Goal: Task Accomplishment & Management: Manage account settings

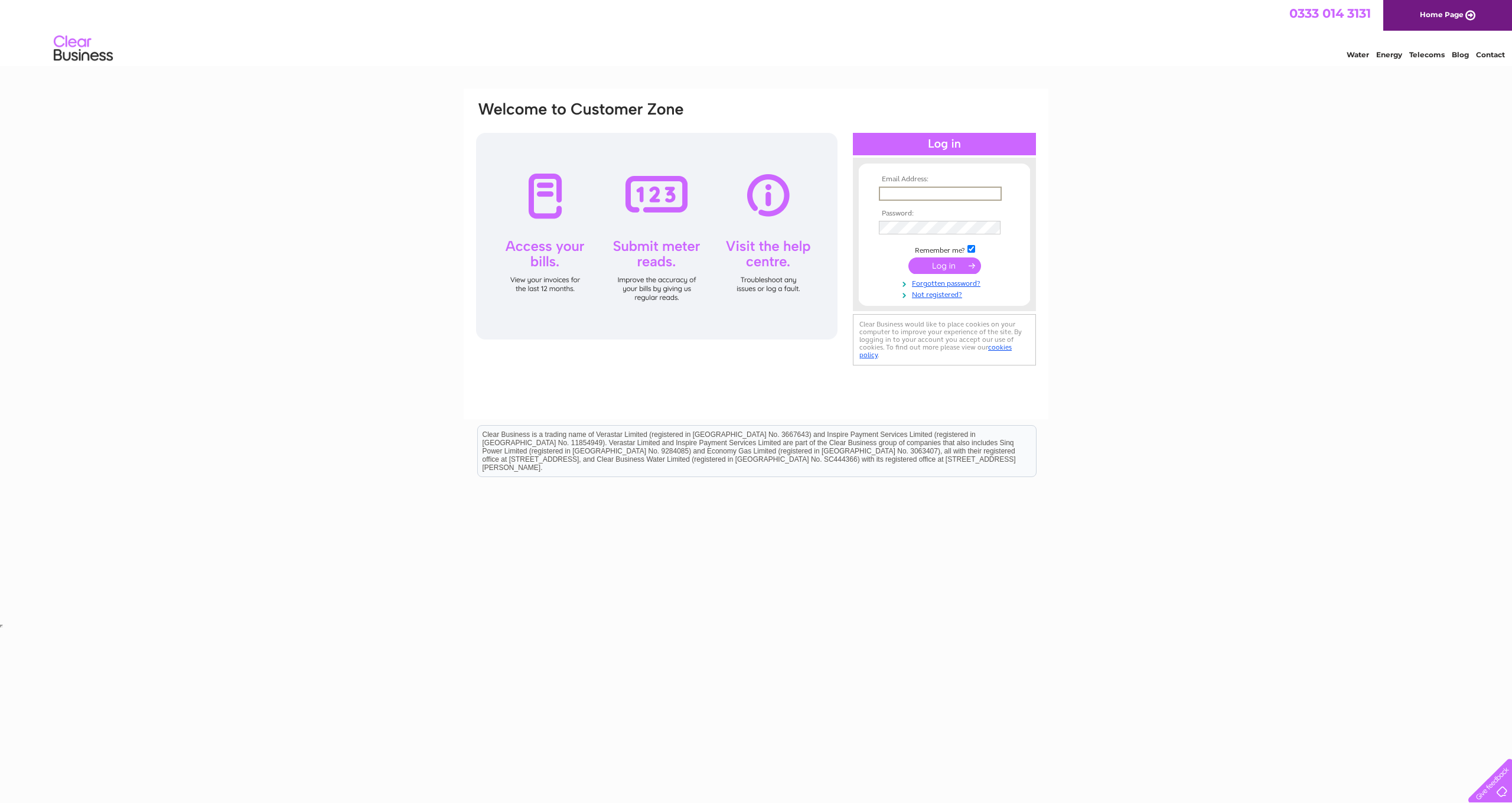
type input "pilgrimbuildersltd@hotmail.com"
click at [781, 268] on input "submit" at bounding box center [944, 264] width 72 height 17
click at [855, 221] on div "Email Address: pilgrimbuildersltd@hotmail.com Password:" at bounding box center [944, 240] width 183 height 141
click at [944, 264] on input "submit" at bounding box center [944, 266] width 72 height 17
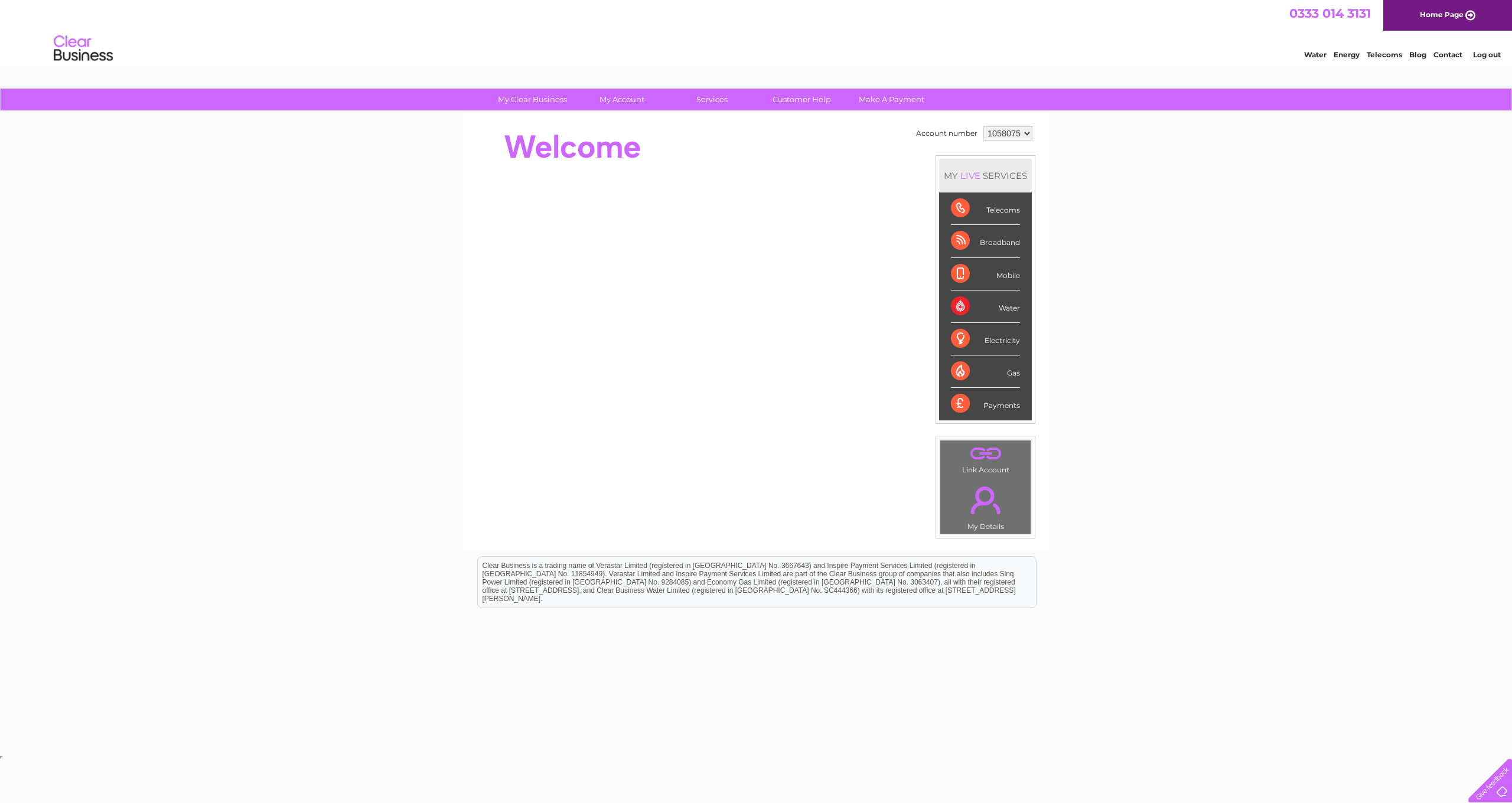
click at [969, 509] on link "." at bounding box center [986, 500] width 85 height 42
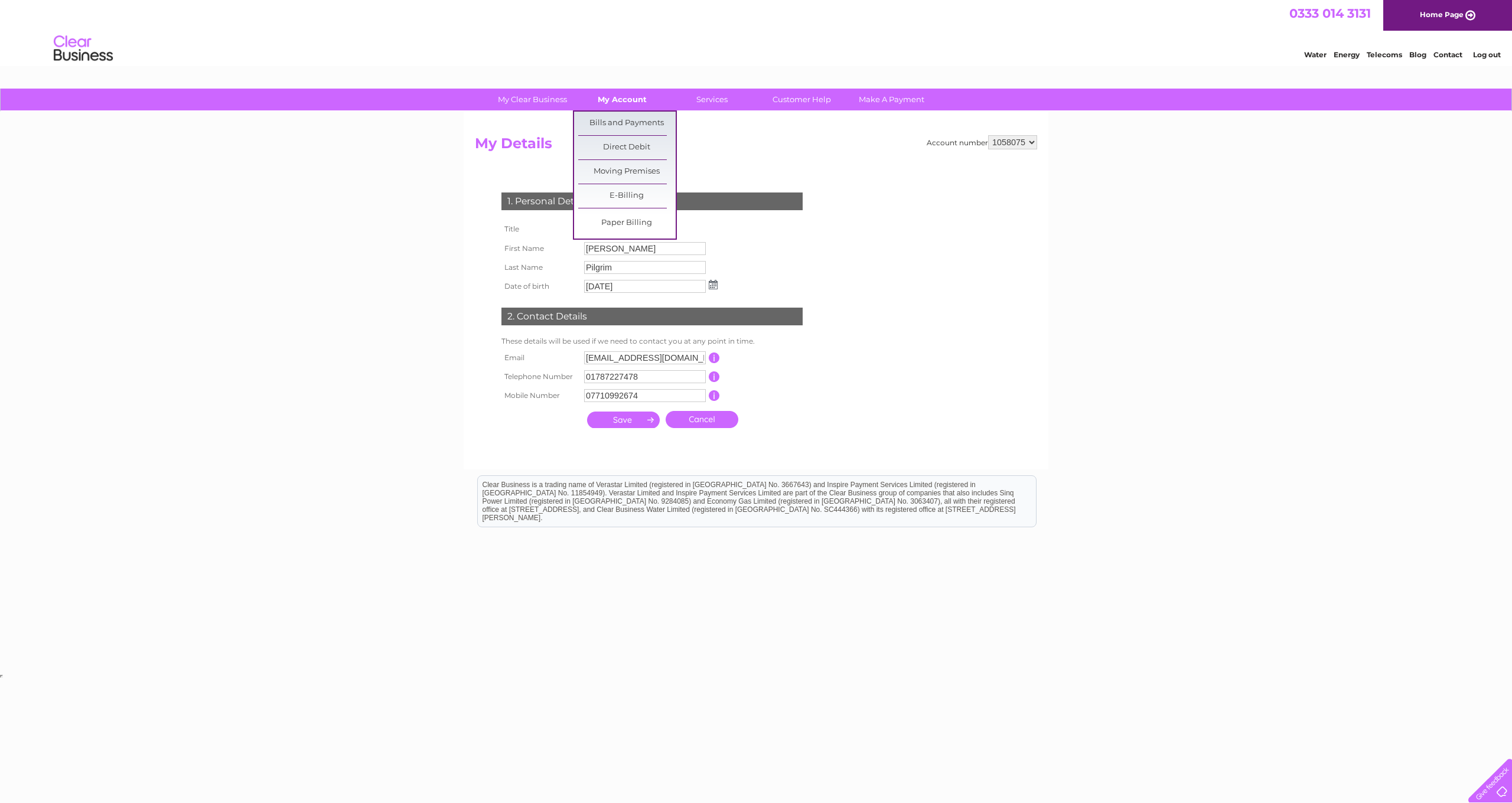
click at [640, 99] on link "My Account" at bounding box center [622, 100] width 97 height 22
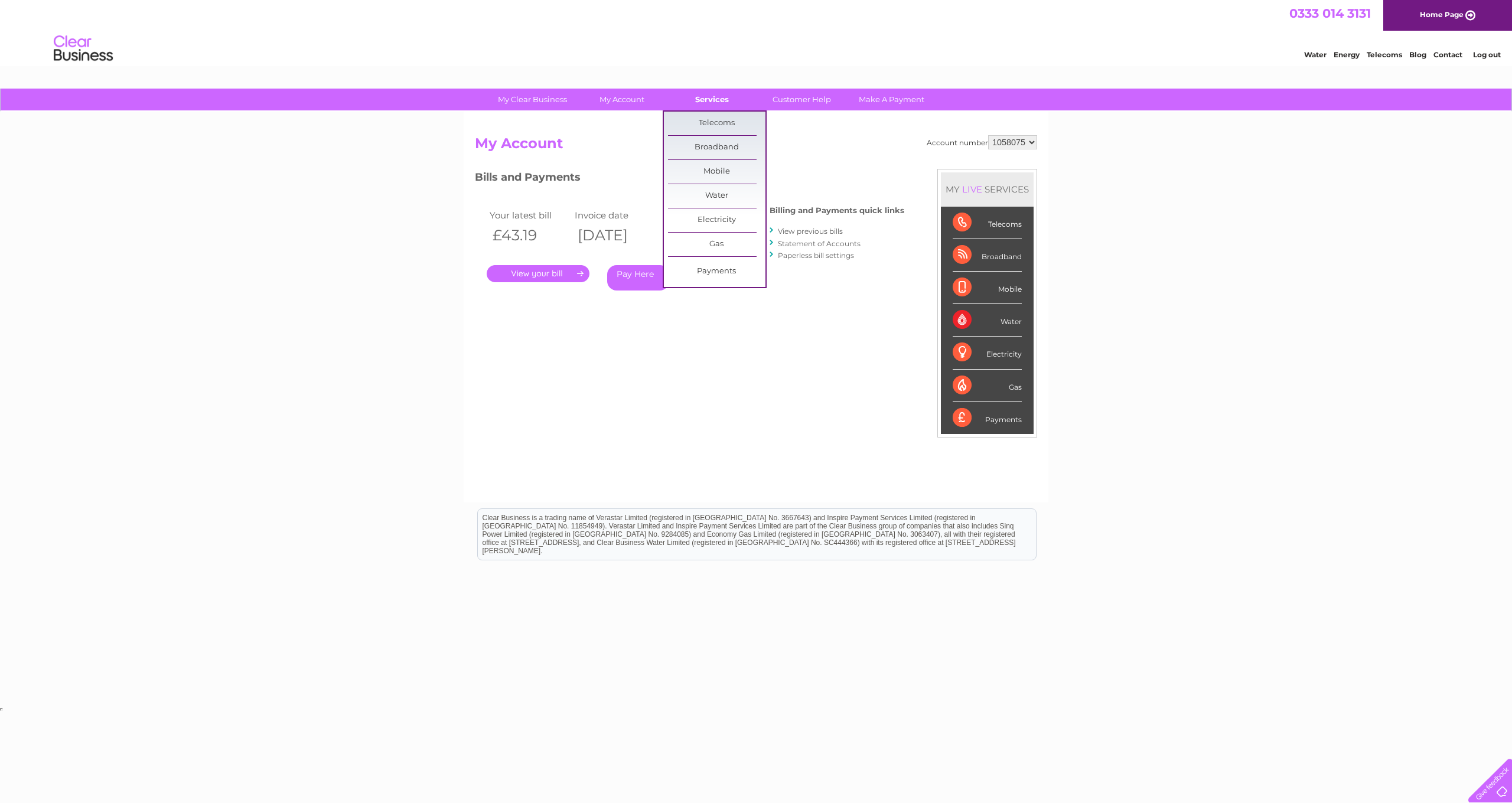
click at [699, 101] on link "Services" at bounding box center [711, 100] width 97 height 22
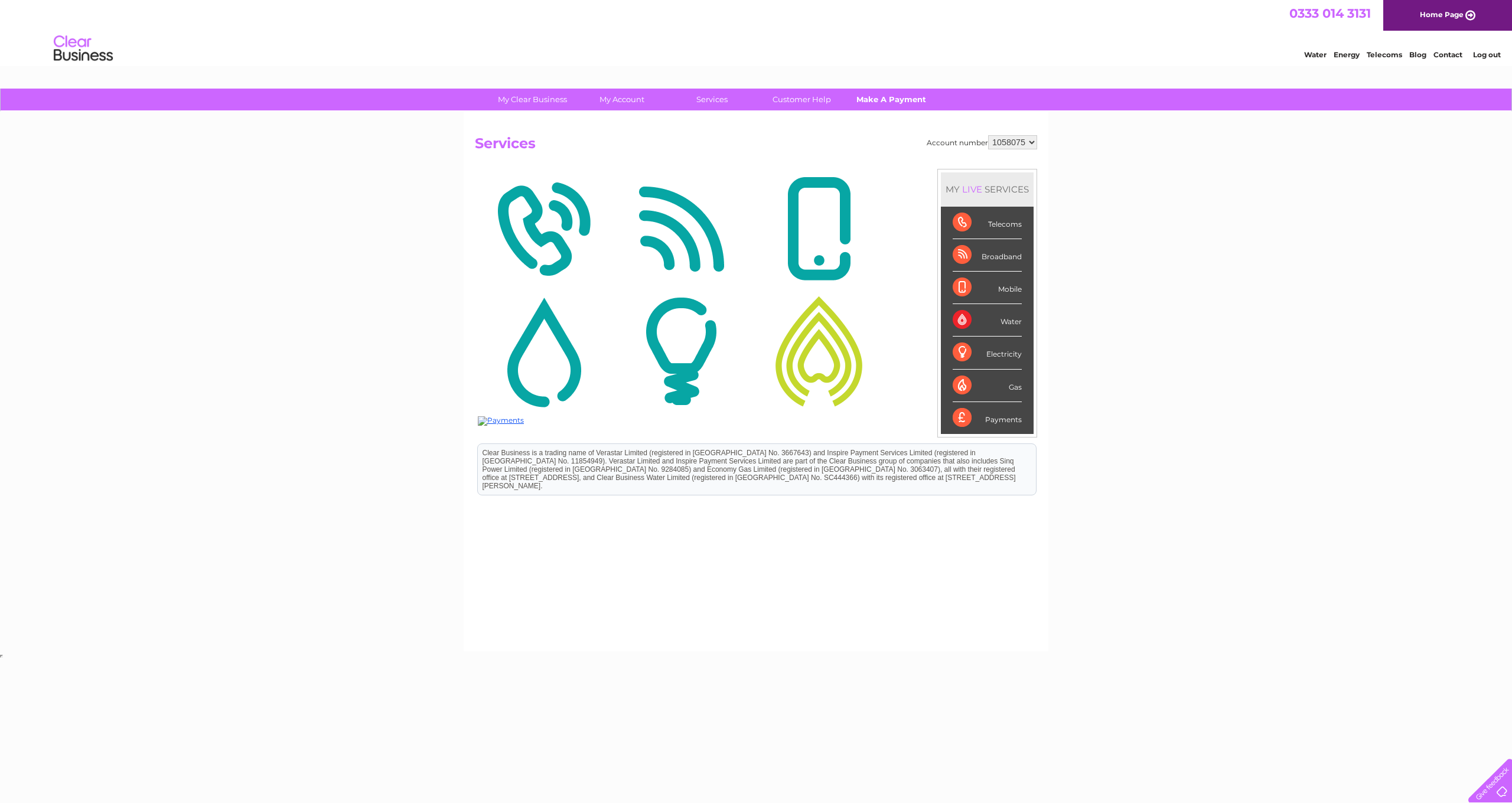
click at [858, 97] on link "Make A Payment" at bounding box center [891, 100] width 97 height 22
click at [881, 99] on link "Make A Payment" at bounding box center [891, 100] width 97 height 22
click at [708, 98] on link "Services" at bounding box center [711, 100] width 97 height 22
click at [881, 90] on link "Make A Payment" at bounding box center [891, 100] width 97 height 22
click at [885, 101] on link "Make A Payment" at bounding box center [891, 100] width 97 height 22
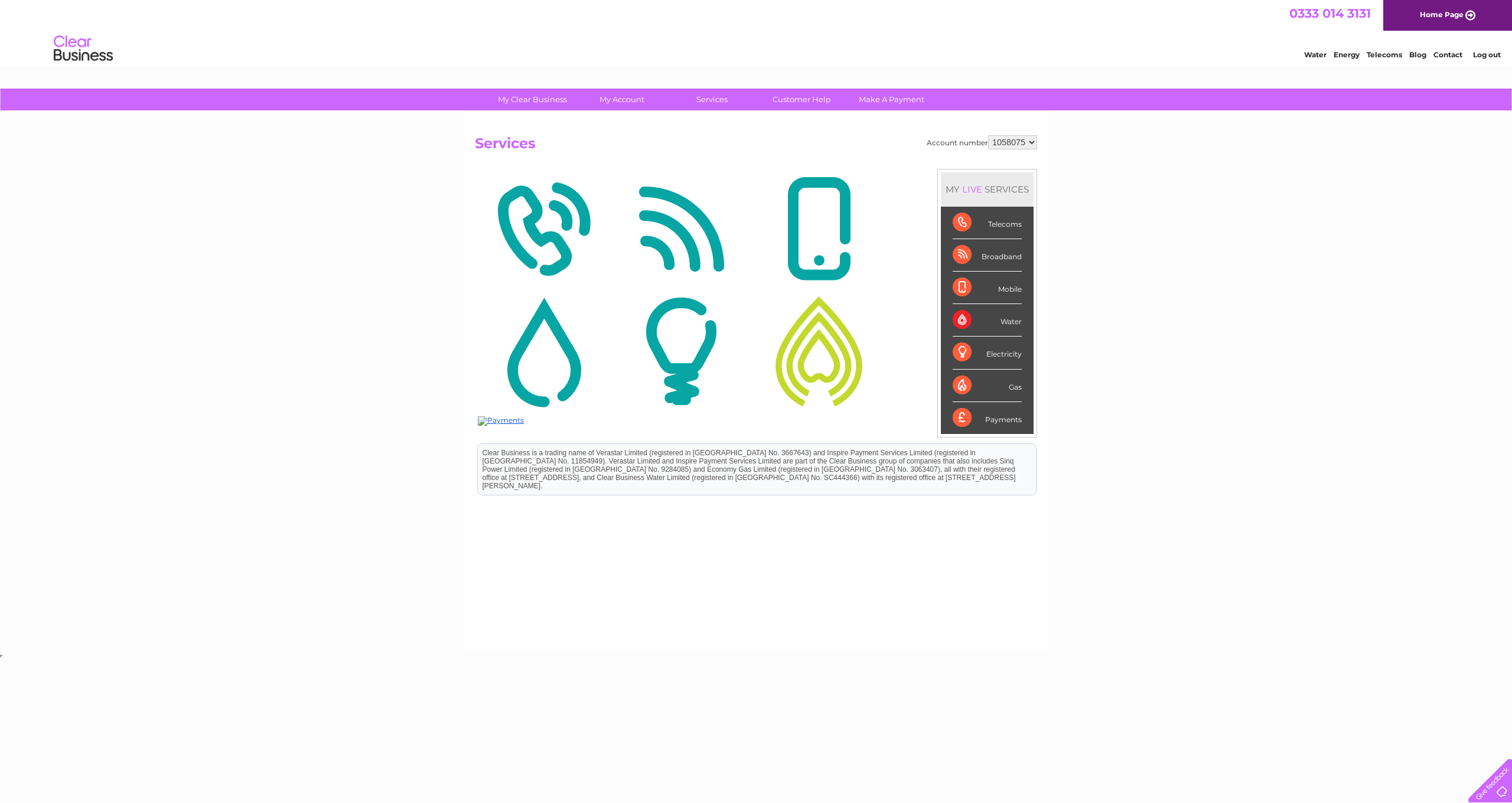
click at [1440, 26] on link "Home Page" at bounding box center [1447, 15] width 129 height 31
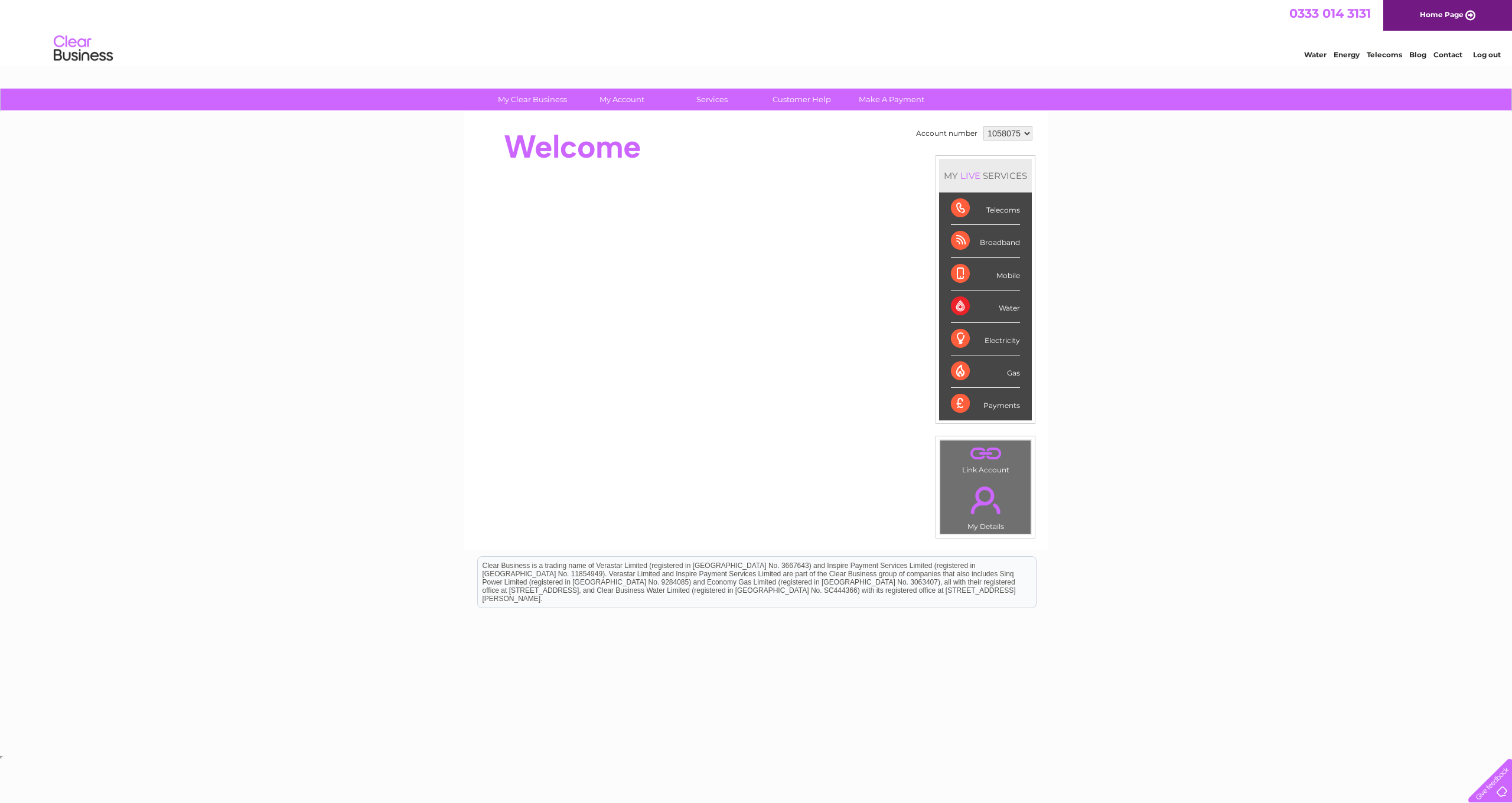
click at [996, 510] on link "." at bounding box center [986, 500] width 85 height 42
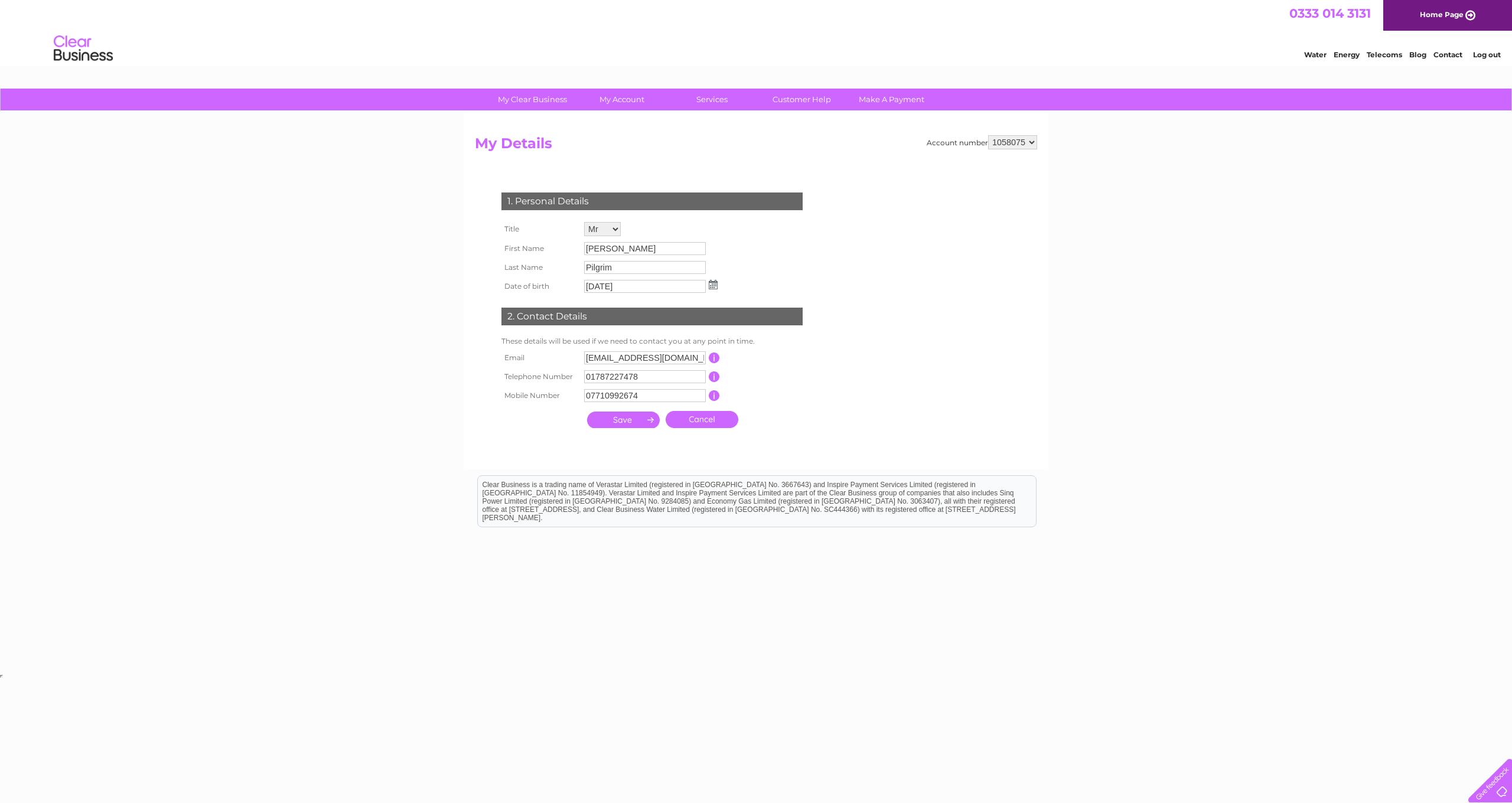
click at [610, 413] on input "submit" at bounding box center [623, 420] width 72 height 17
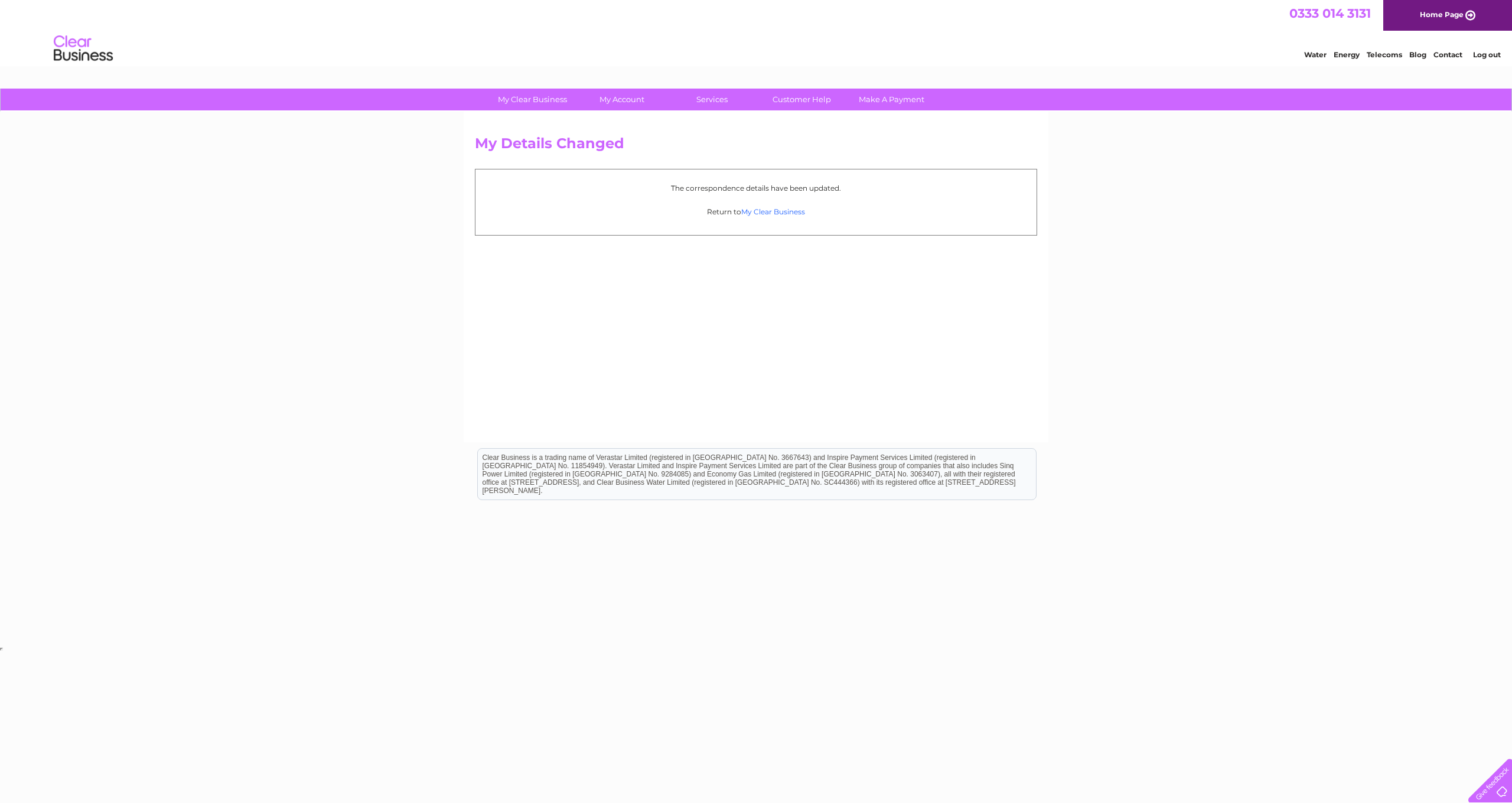
click at [779, 212] on link "My Clear Business" at bounding box center [773, 211] width 64 height 9
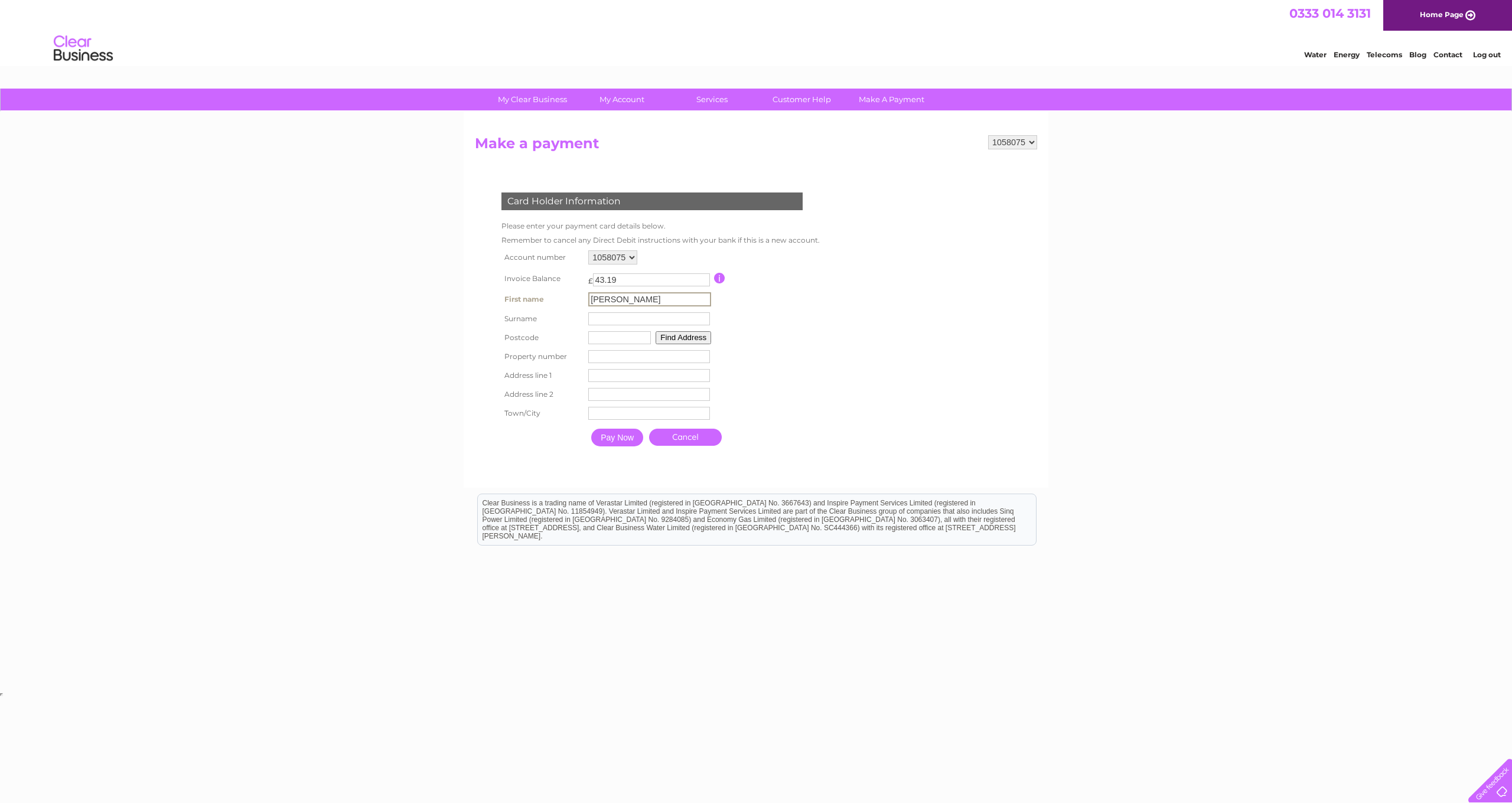
type input "Kevin"
type input "p"
type input "Pilgrim"
type input "CO6 2JP"
click at [684, 336] on button "Find Address" at bounding box center [681, 337] width 56 height 13
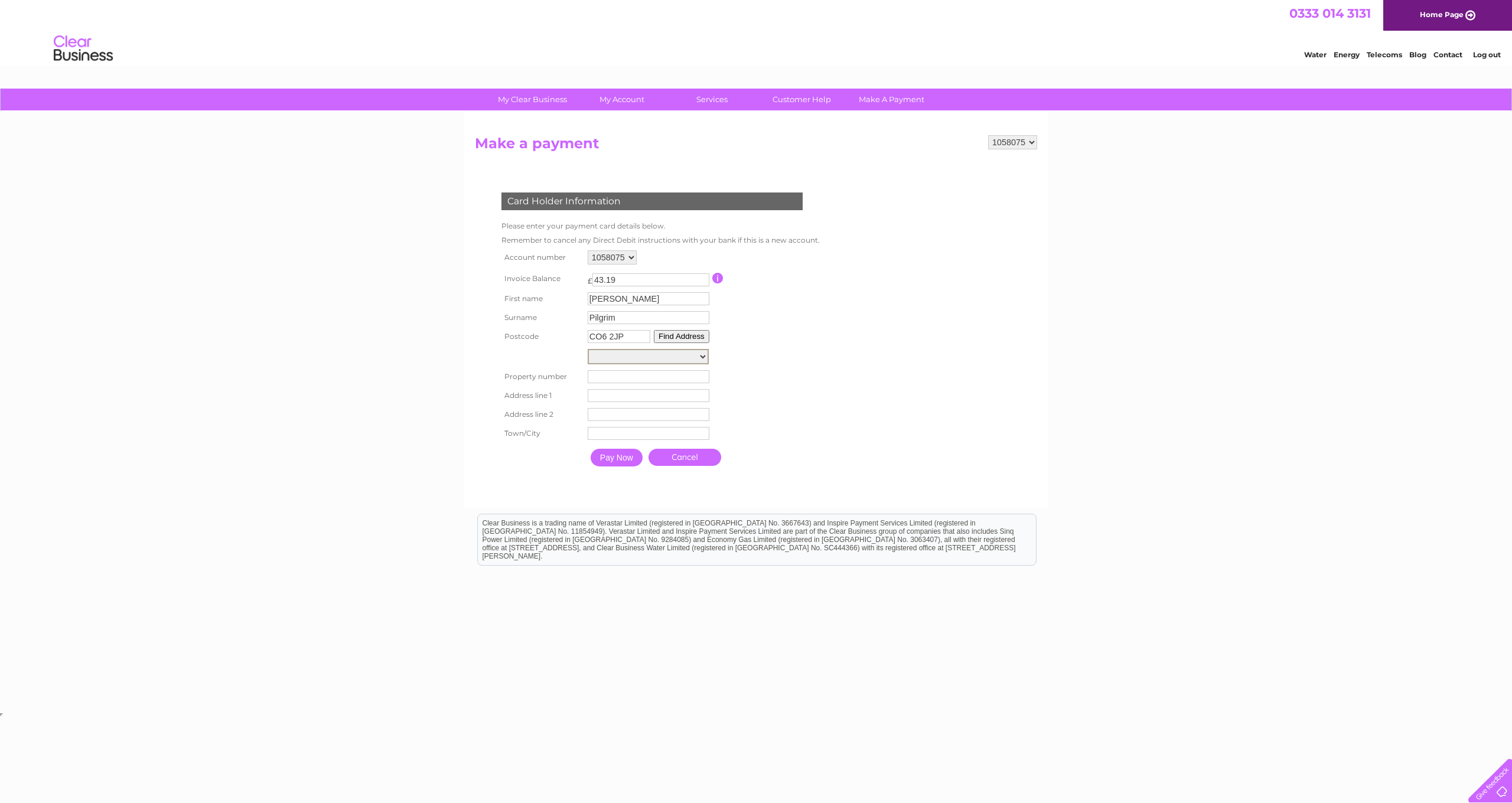
select select "23a,Coggeshall Road,,Colchester"
type input "Coggeshall Road"
type input "Colchester"
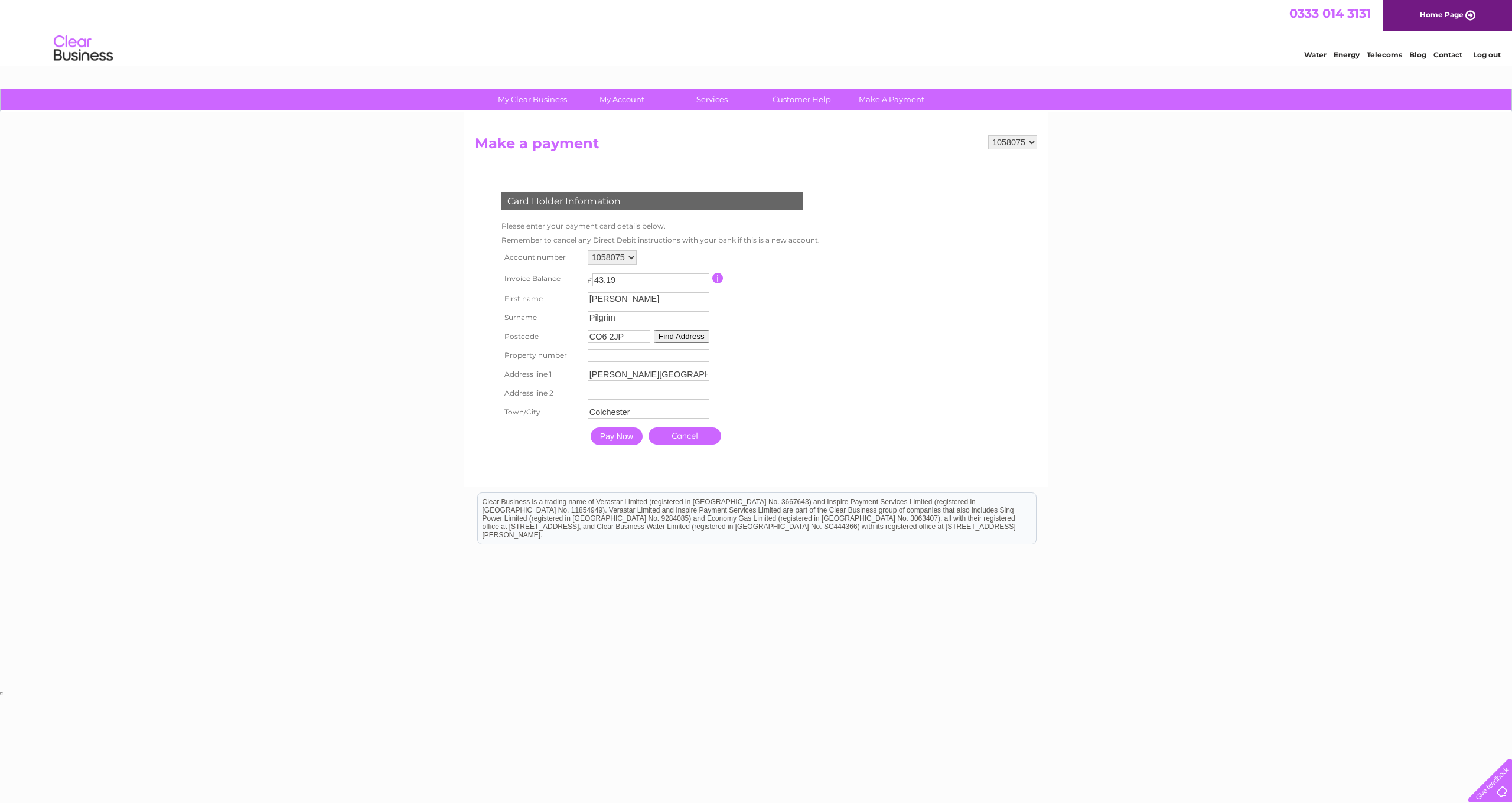
click at [627, 438] on input "Pay Now" at bounding box center [616, 436] width 52 height 17
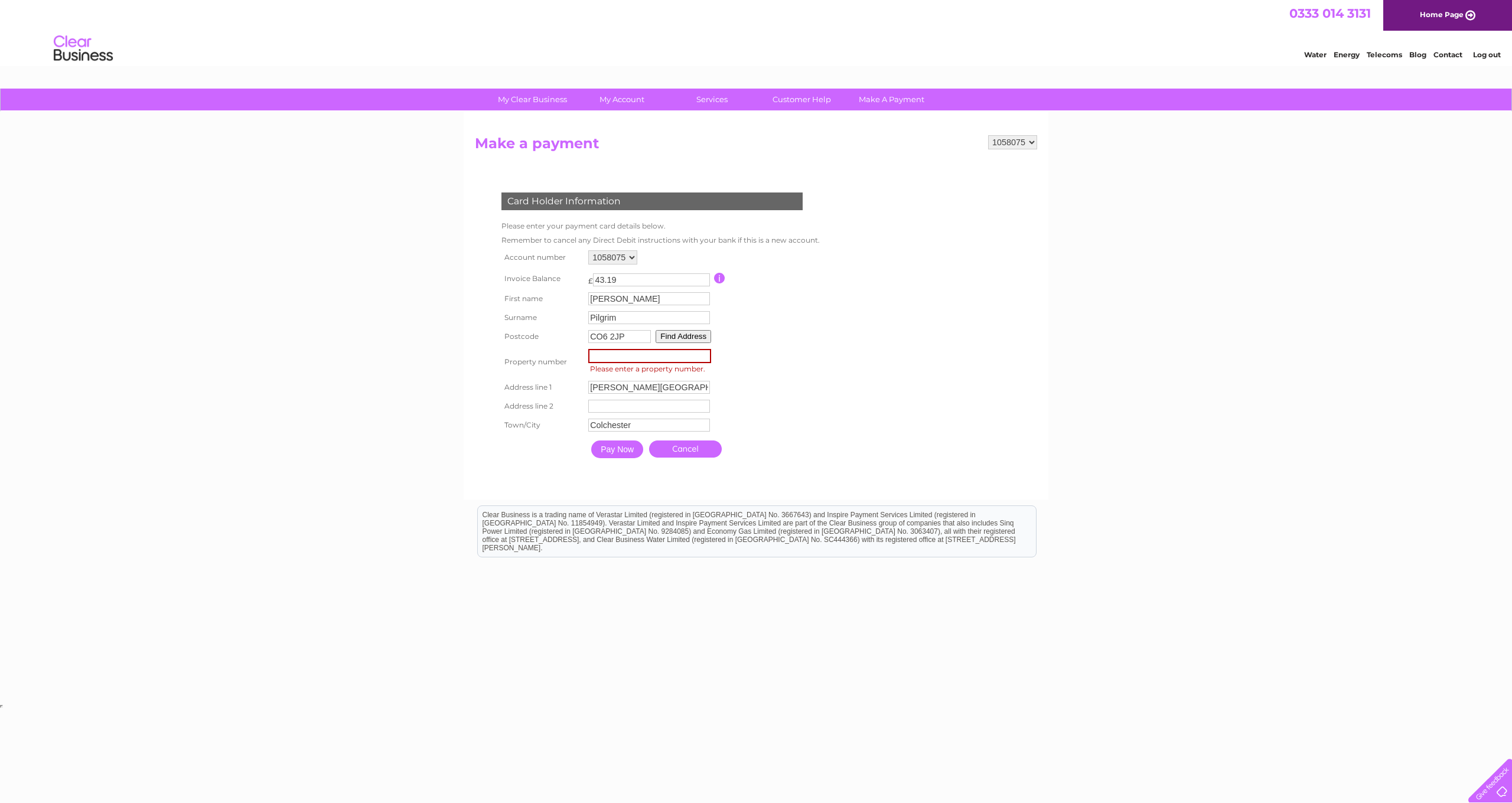
click at [624, 359] on input "number" at bounding box center [650, 356] width 123 height 14
click at [711, 359] on input "-1" at bounding box center [650, 356] width 123 height 14
type input "0"
click at [708, 352] on input "0" at bounding box center [650, 356] width 123 height 14
type input "21"
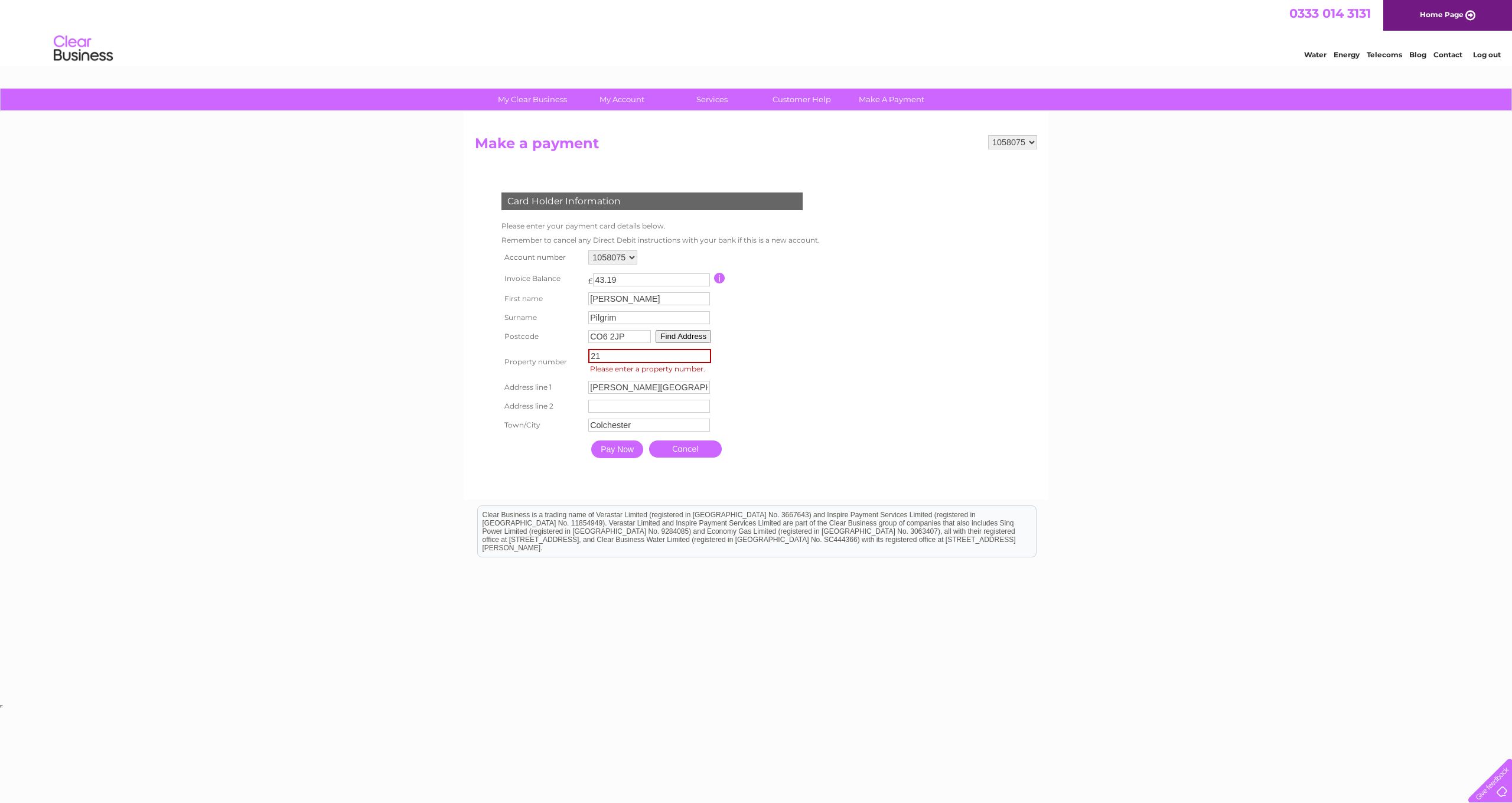
type input "2"
type input "23"
click at [625, 443] on input "Pay Now" at bounding box center [617, 449] width 52 height 17
click at [629, 455] on input "Pay Now" at bounding box center [617, 449] width 52 height 17
click at [793, 389] on table "Account number 1058075 Invoice Balance £ 43.19 First name Kevin Surname" at bounding box center [659, 356] width 322 height 217
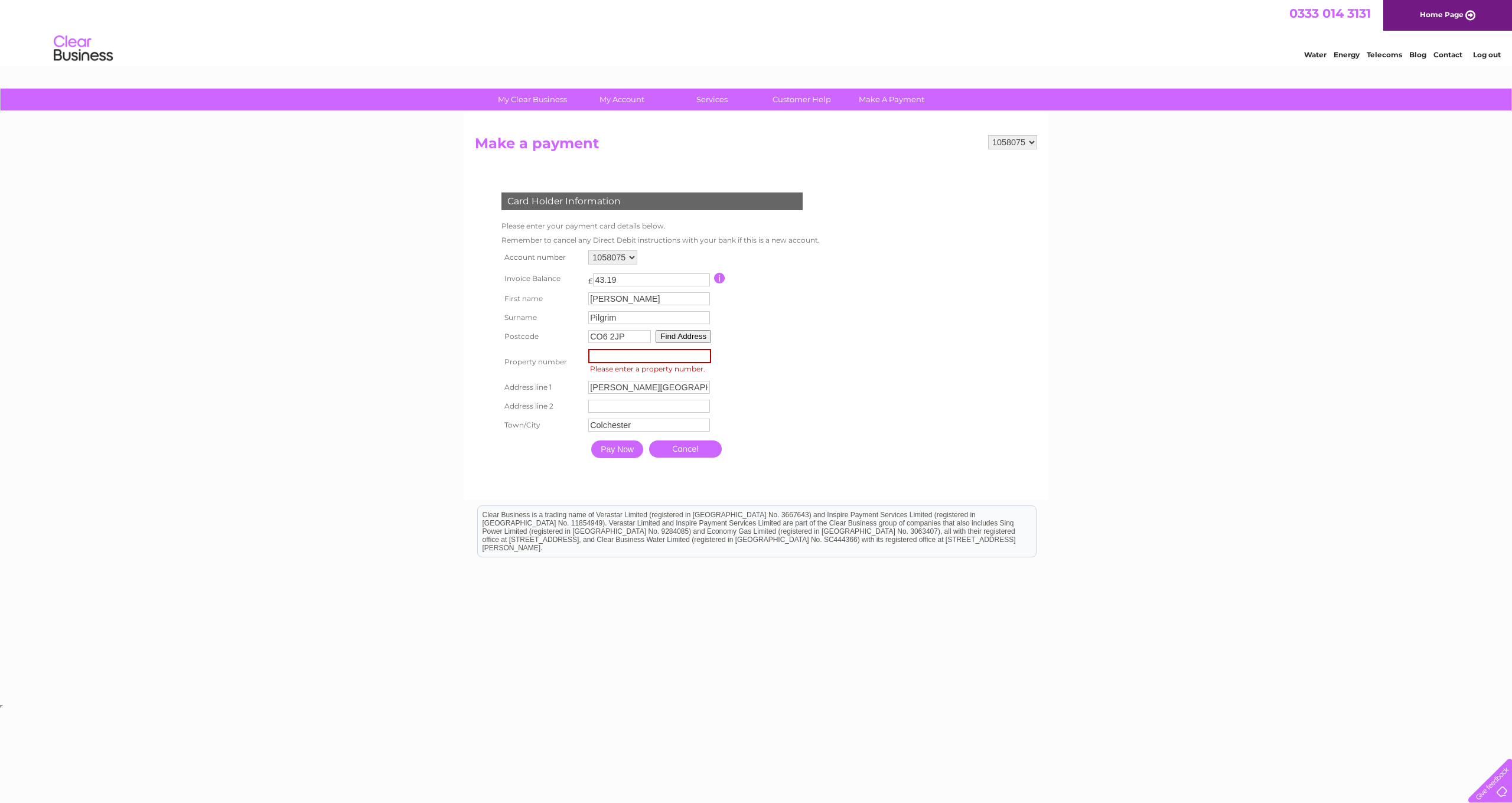
click at [711, 341] on button "Find Address" at bounding box center [683, 337] width 56 height 13
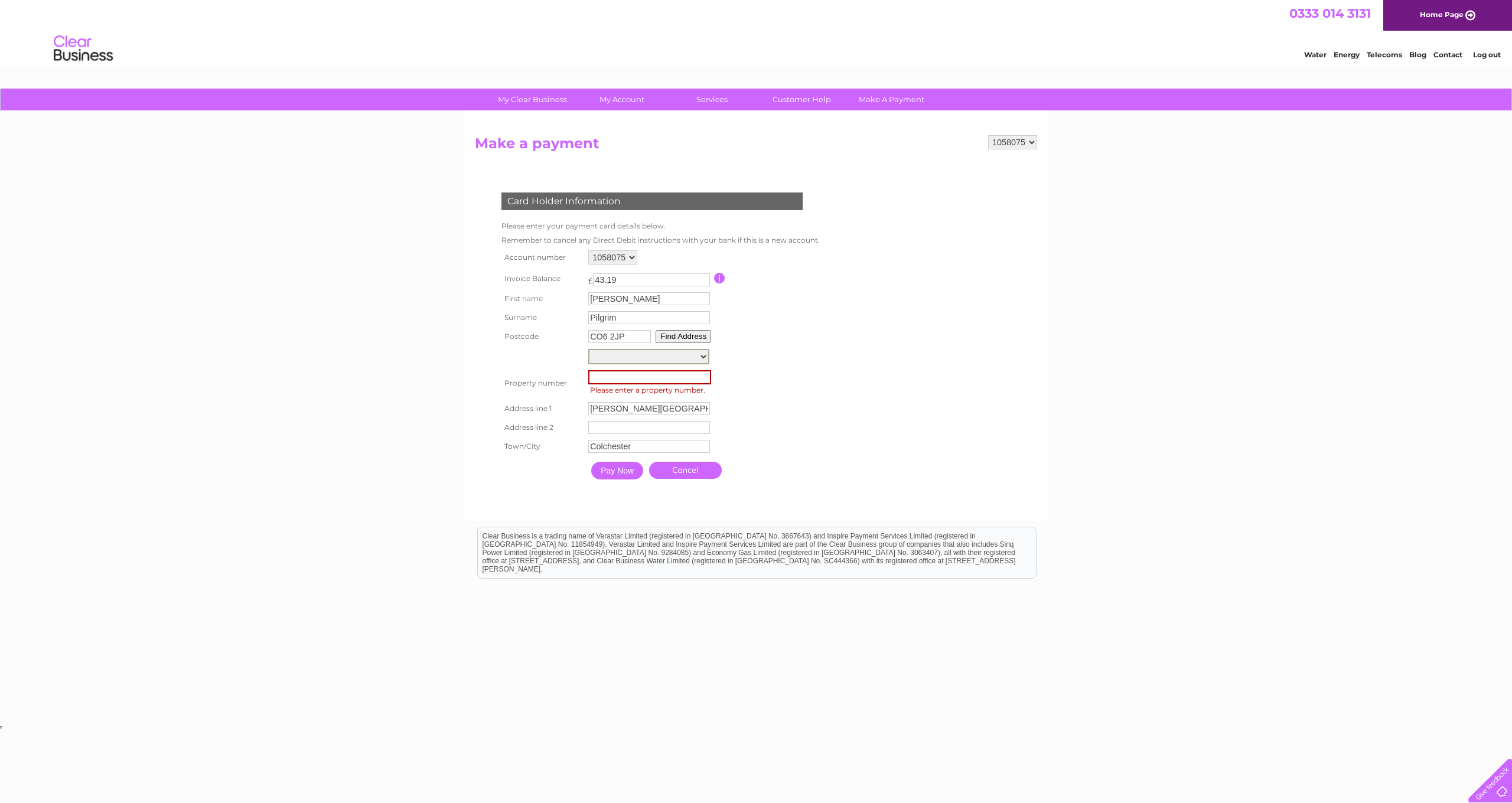
select select "23a,Coggeshall Road,,Colchester"
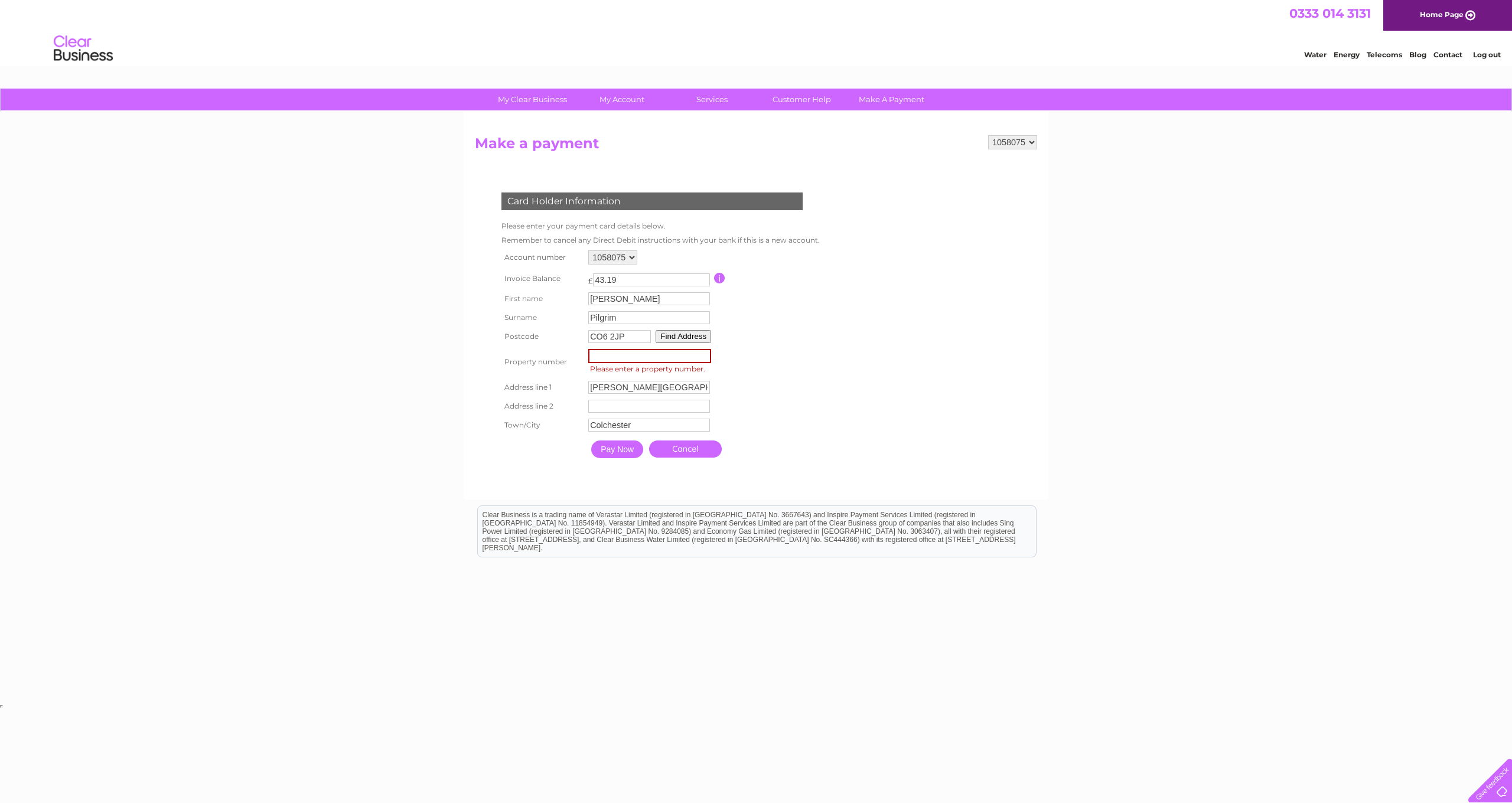
click at [711, 361] on input "number" at bounding box center [650, 356] width 123 height 14
type input "-1"
click at [711, 359] on input "-1" at bounding box center [650, 356] width 123 height 14
click at [710, 339] on button "Find Address" at bounding box center [683, 337] width 56 height 13
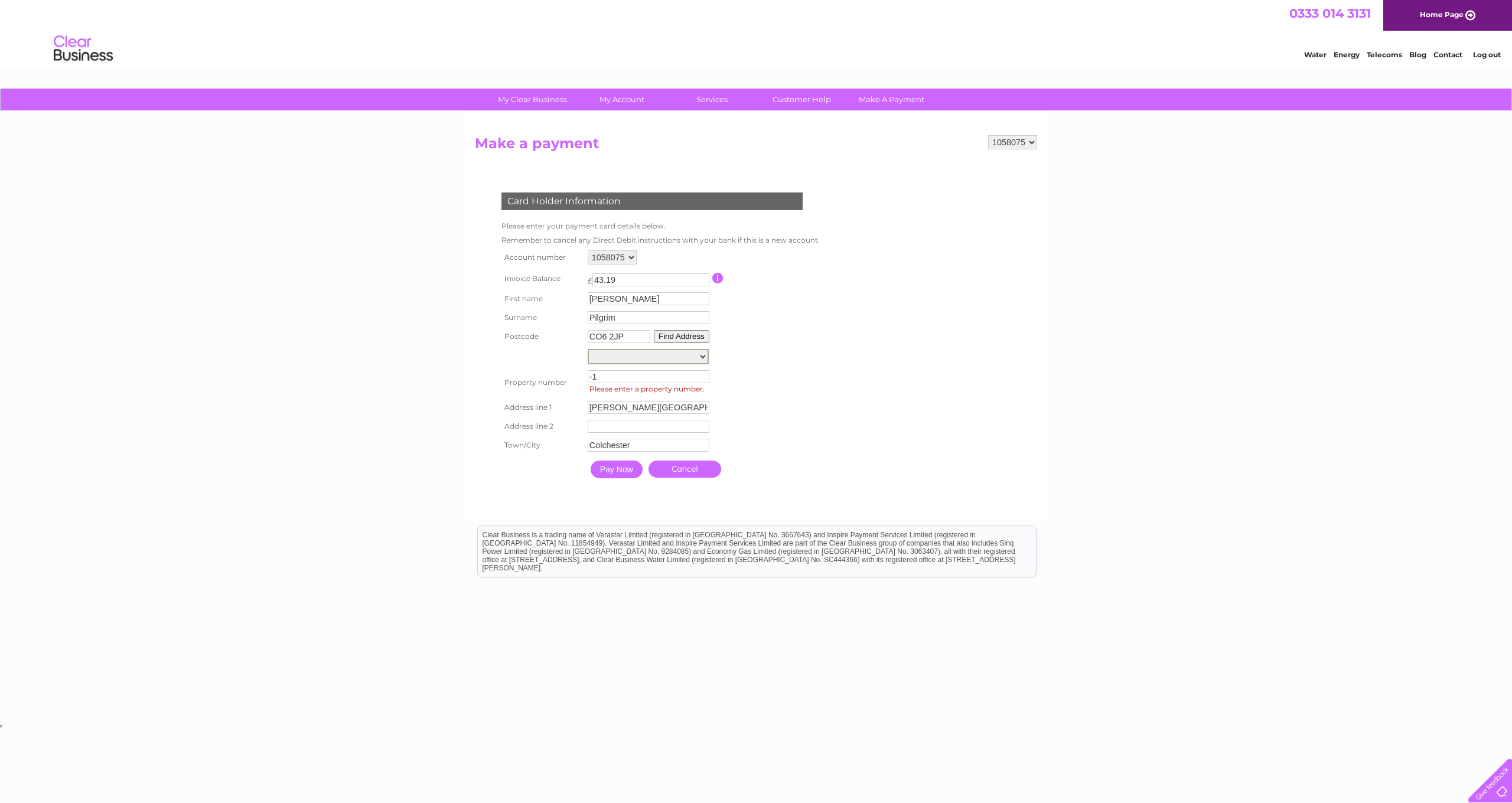
select select "23a,Coggeshall Road,,Colchester"
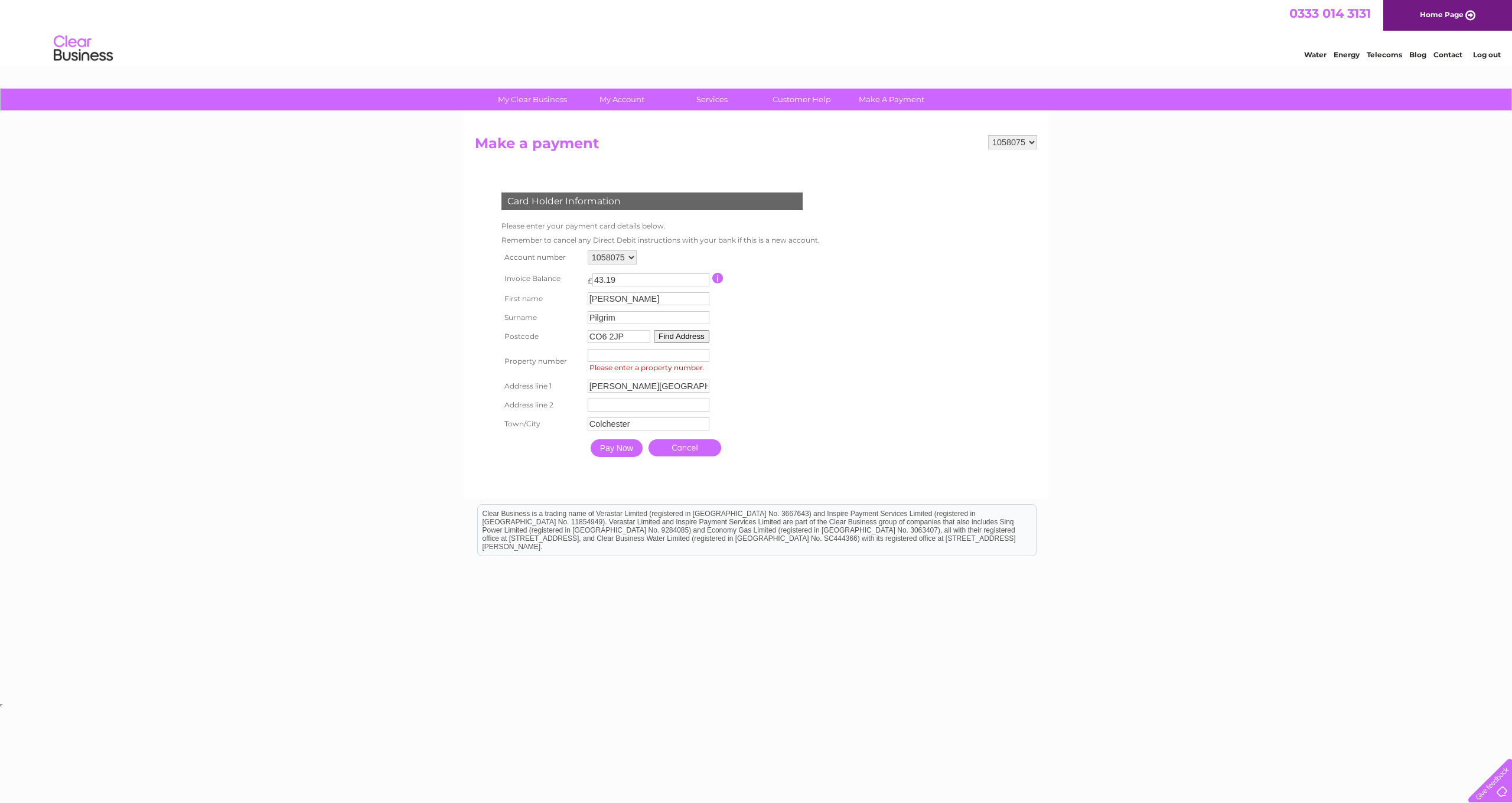
click at [620, 347] on td "Property Number Please enter a property number." at bounding box center [648, 361] width 127 height 31
click at [620, 357] on input "number" at bounding box center [649, 356] width 121 height 13
type input "23"
click at [620, 451] on input "Pay Now" at bounding box center [617, 449] width 52 height 17
click at [625, 451] on input "Pay Now" at bounding box center [617, 449] width 52 height 17
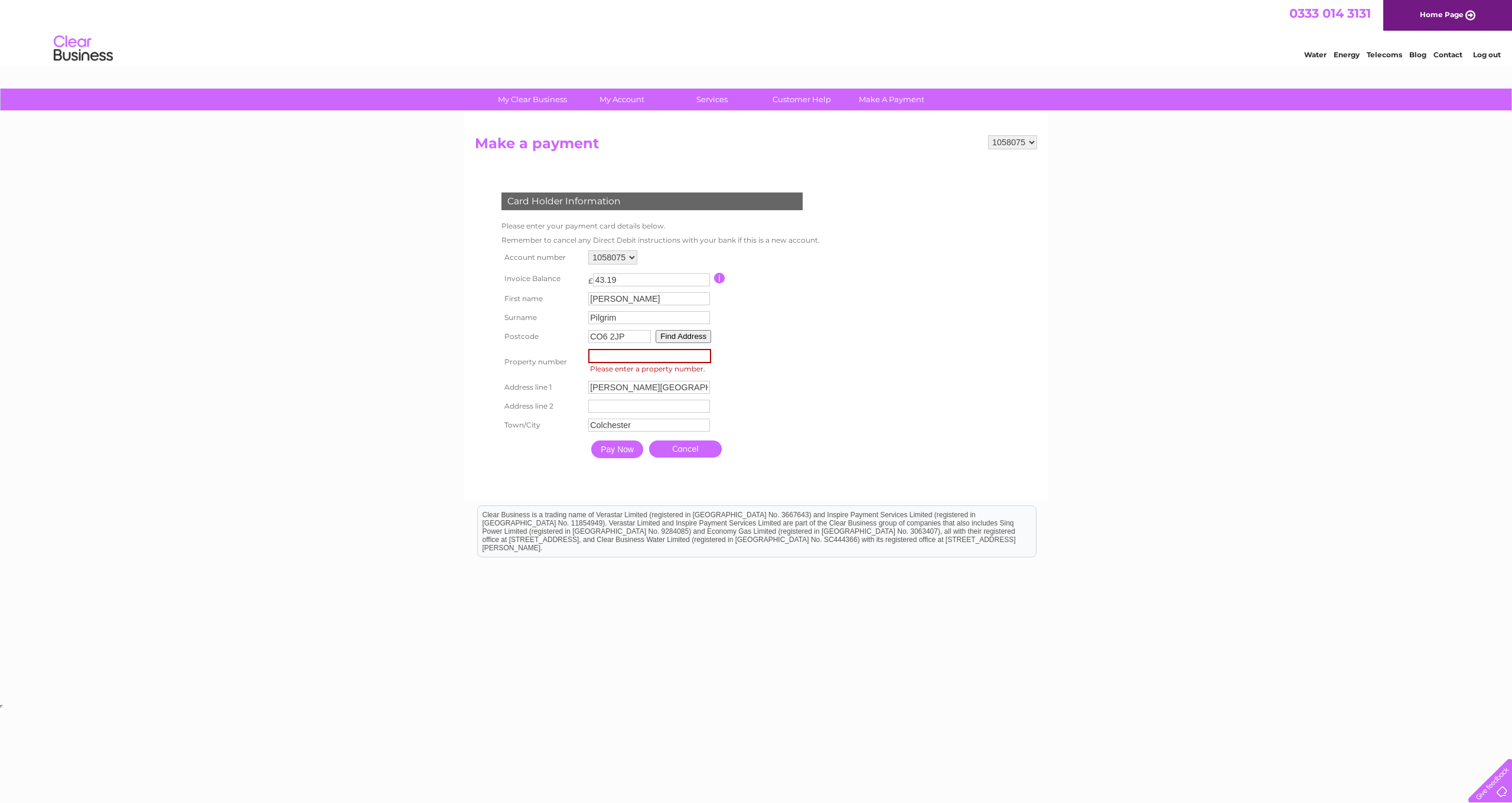
click at [629, 451] on input "Pay Now" at bounding box center [617, 449] width 52 height 17
click at [743, 388] on table "Account number 1058075 Invoice Balance £ 43.19 First name Kevin Surname" at bounding box center [659, 356] width 322 height 217
click at [629, 355] on input "number" at bounding box center [650, 356] width 123 height 14
type input "23"
click at [640, 446] on input "Pay Now" at bounding box center [616, 447] width 52 height 17
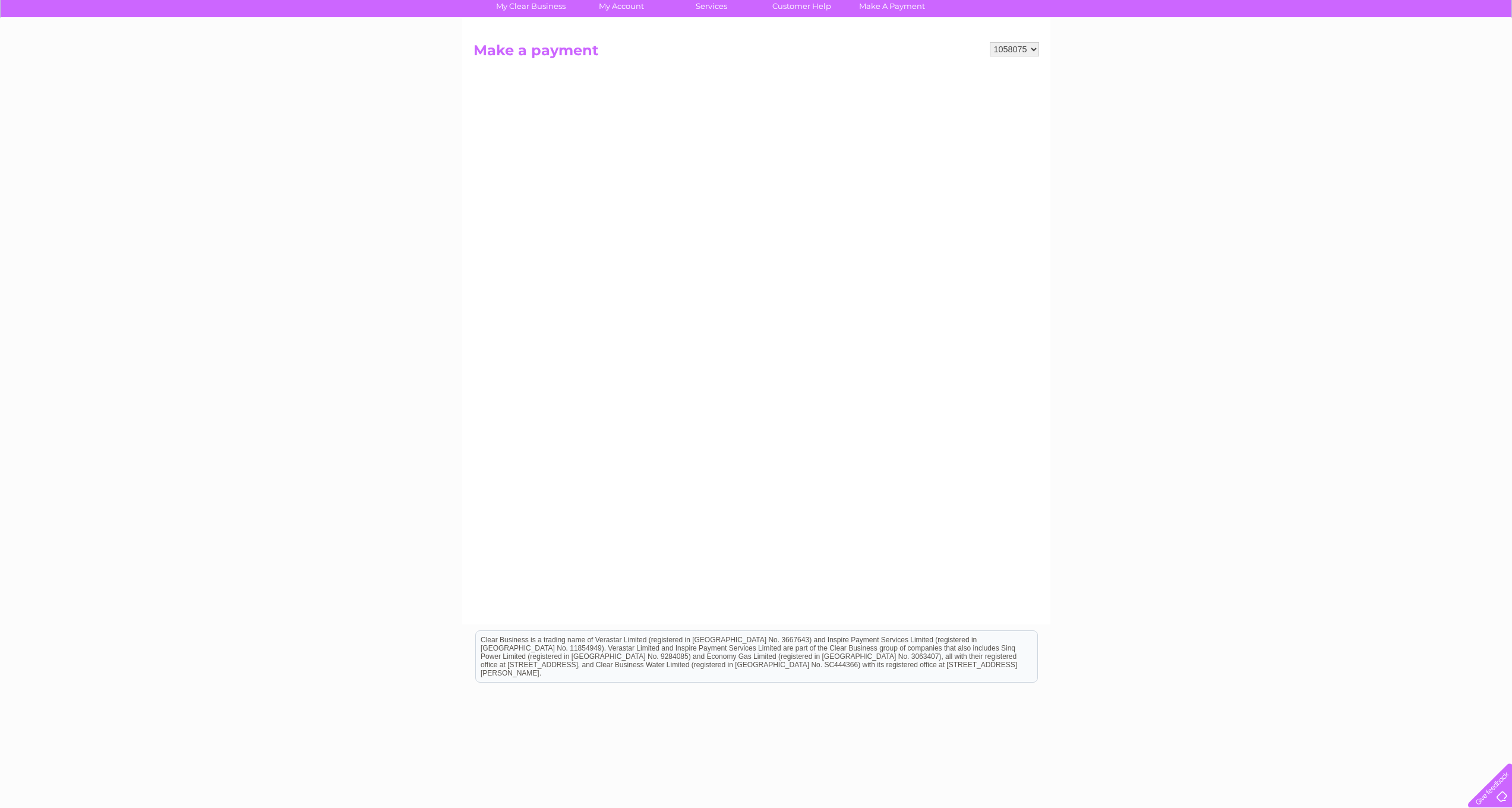
scroll to position [121, 0]
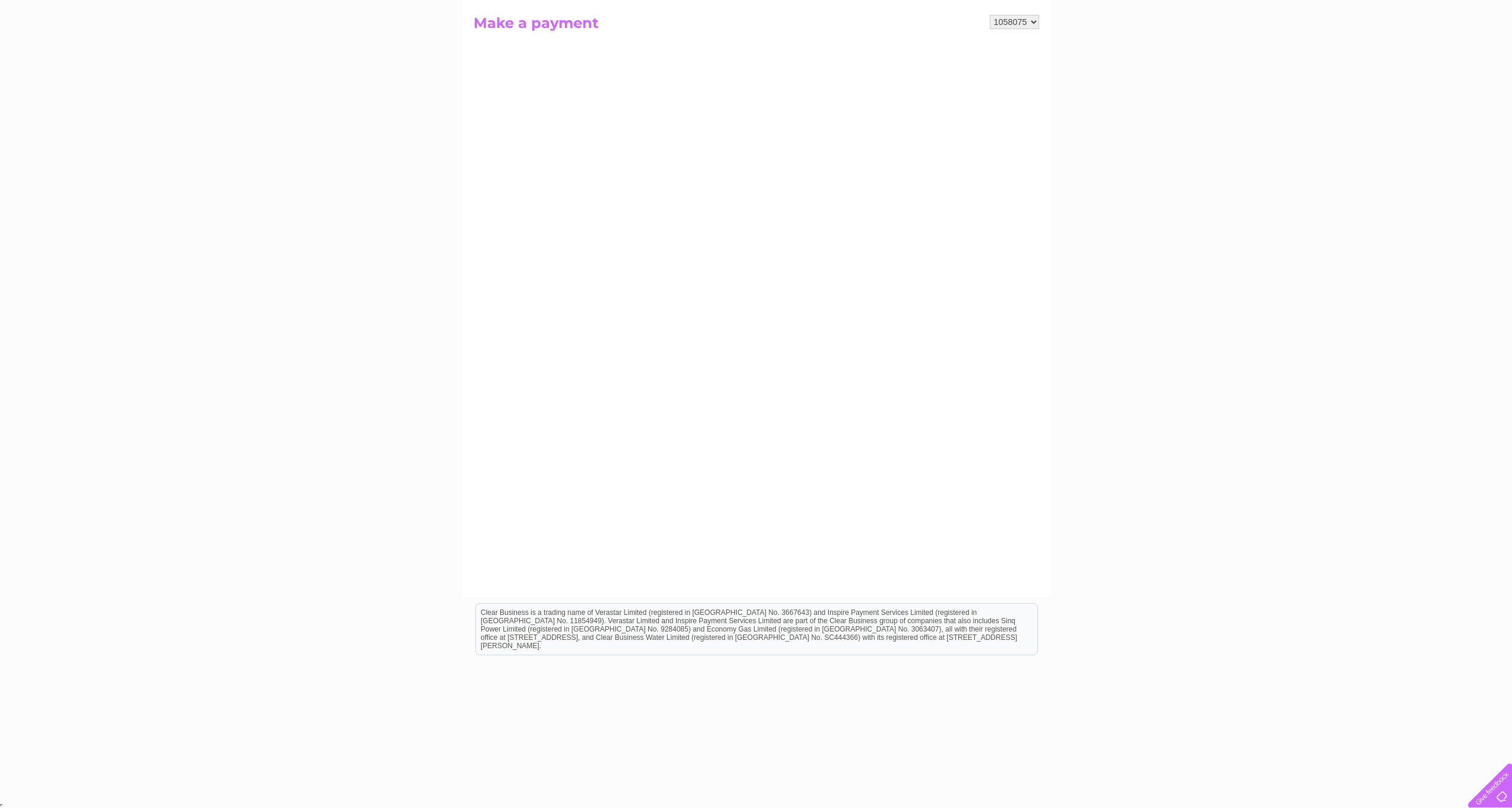
click at [308, 259] on div "My Clear Business Login Details My Details My Preferences Link Account My Accou…" at bounding box center [756, 384] width 1512 height 832
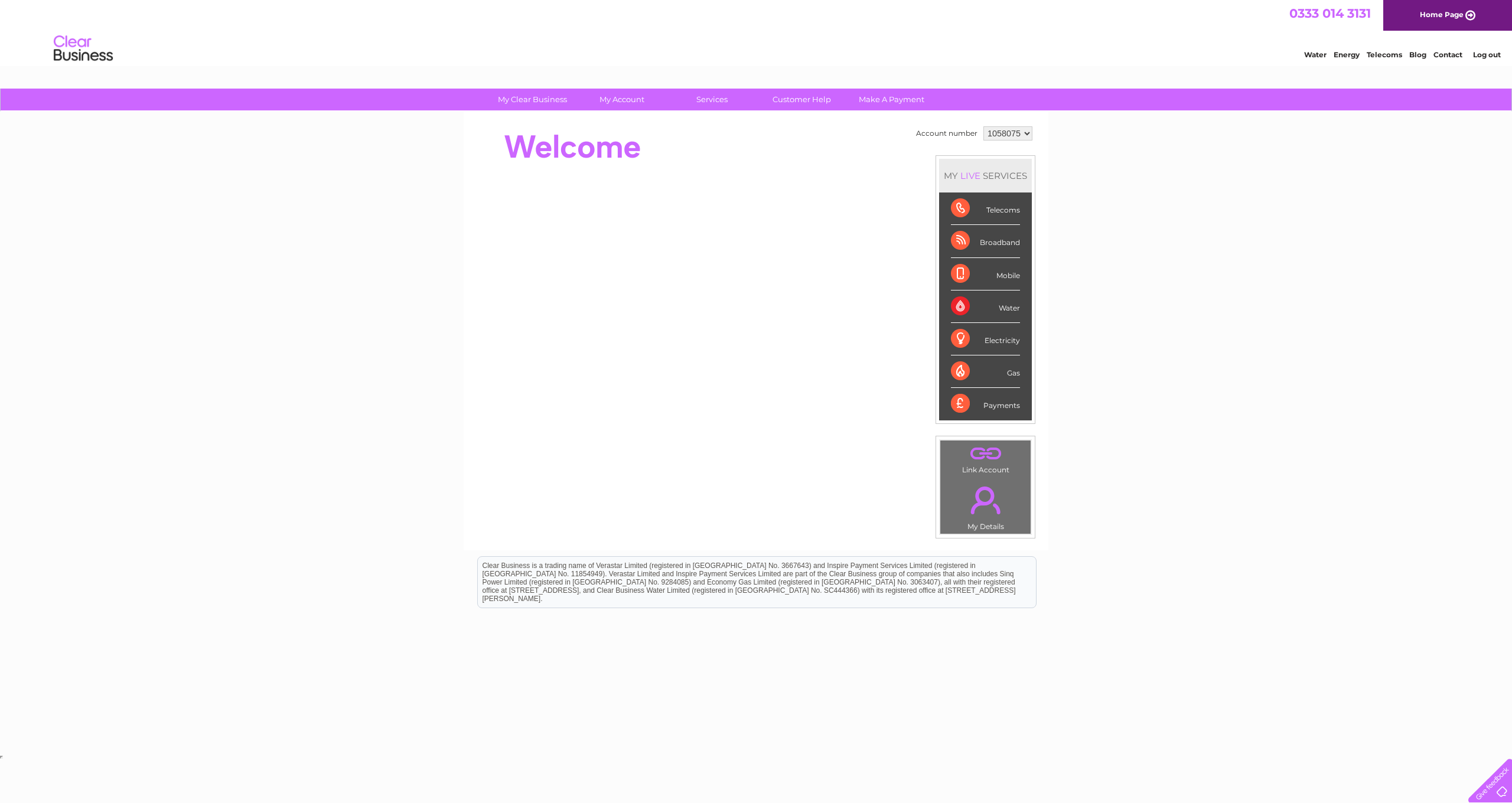
click at [993, 528] on td ". My Details" at bounding box center [986, 505] width 91 height 58
click at [985, 495] on link "." at bounding box center [986, 500] width 85 height 42
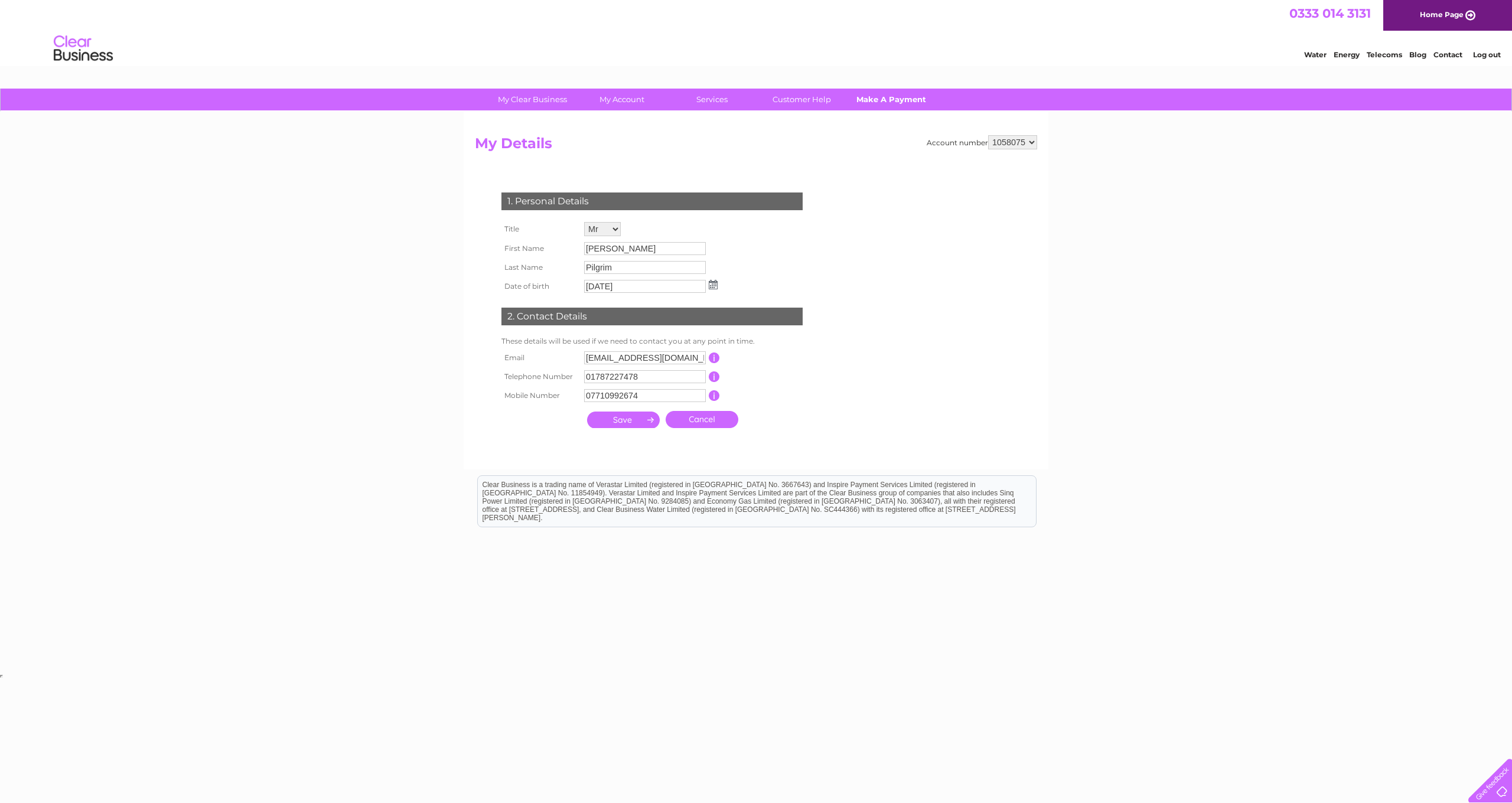
click at [888, 103] on link "Make A Payment" at bounding box center [891, 100] width 97 height 22
click at [804, 97] on link "Customer Help" at bounding box center [801, 100] width 97 height 22
click at [703, 99] on link "Services" at bounding box center [711, 100] width 97 height 22
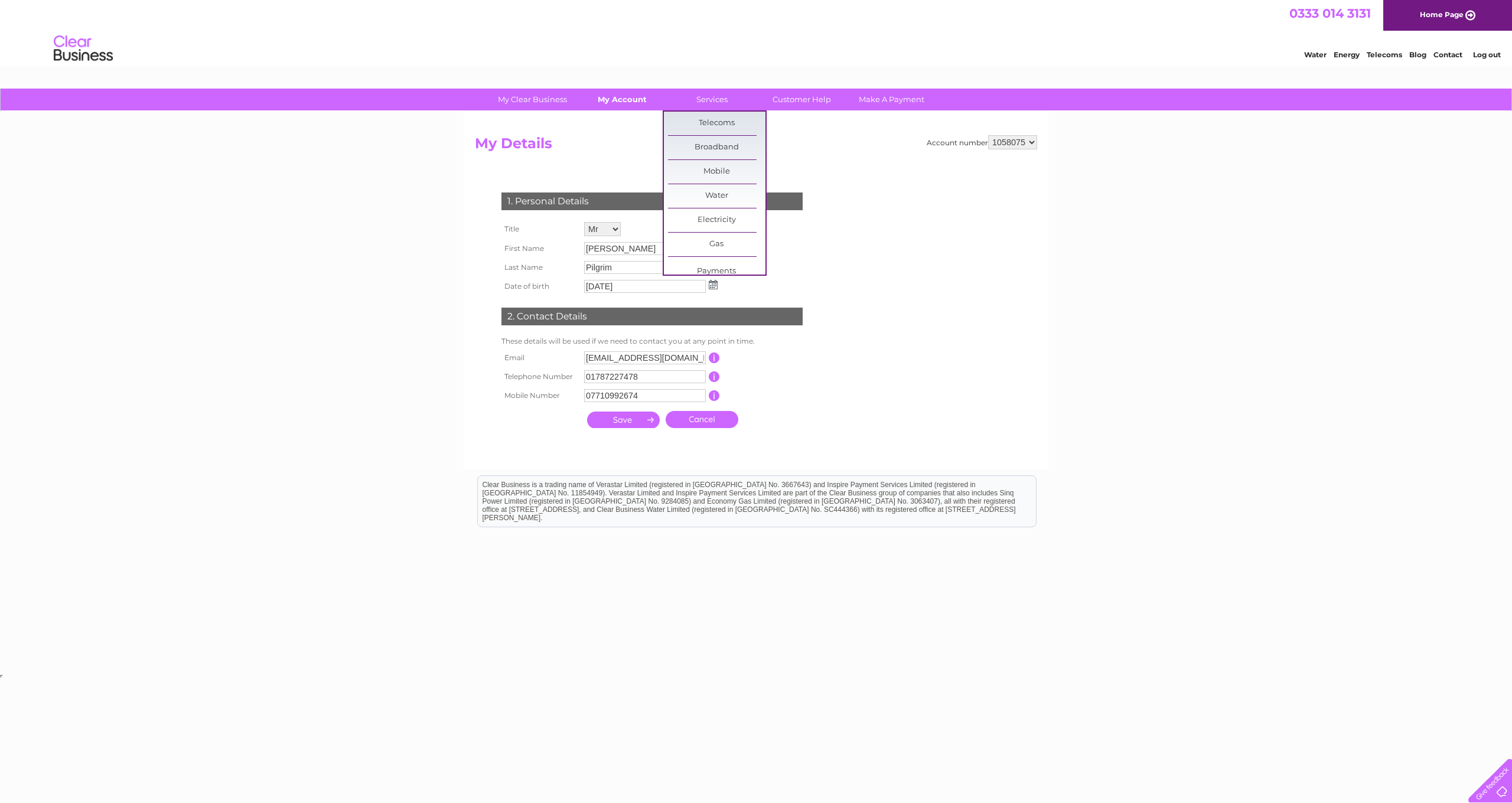
click at [623, 103] on link "My Account" at bounding box center [622, 100] width 97 height 22
click at [620, 145] on link "Direct Debit" at bounding box center [626, 147] width 97 height 23
click at [75, 41] on img at bounding box center [83, 48] width 60 height 36
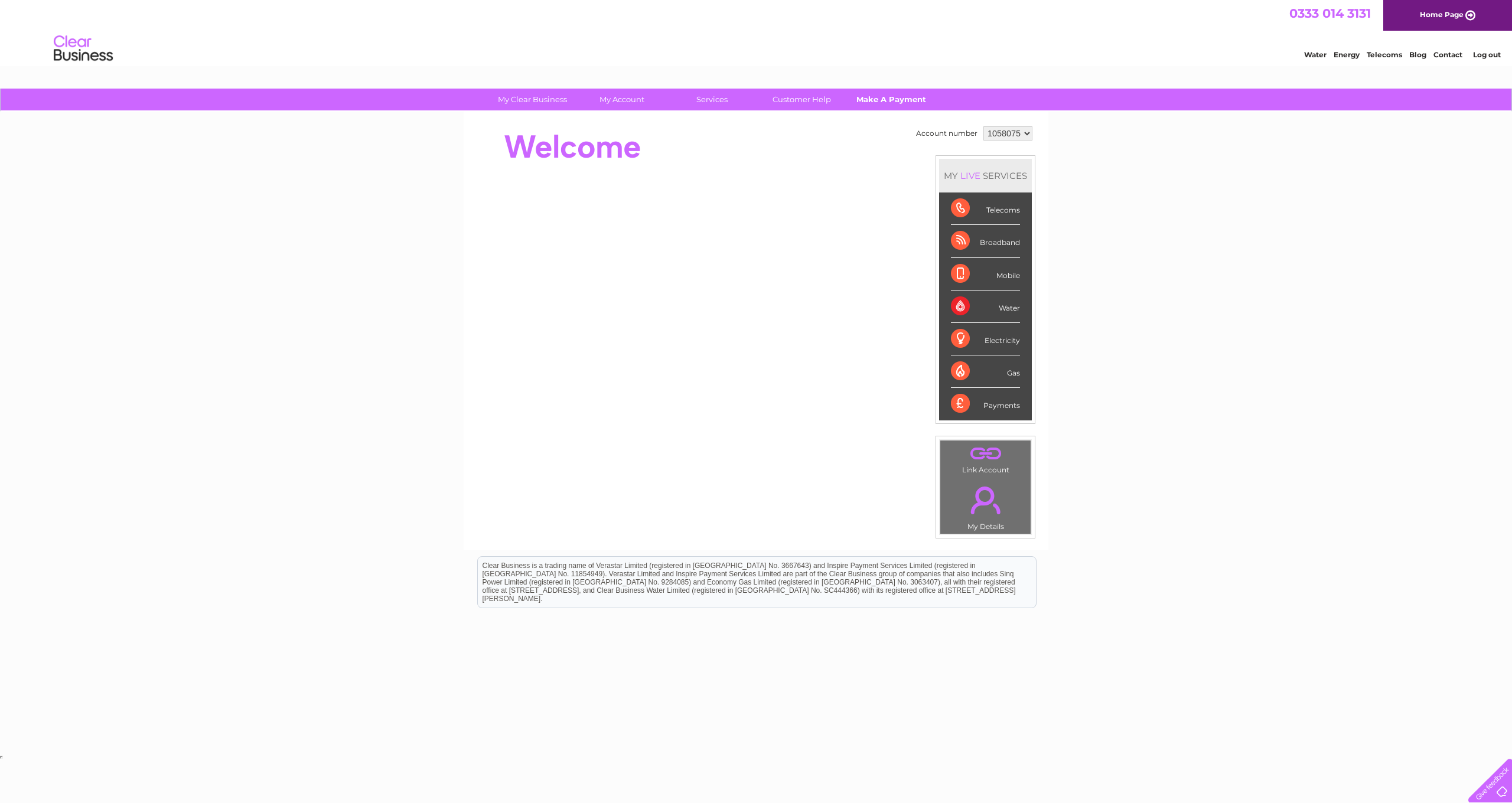
click at [883, 95] on link "Make A Payment" at bounding box center [891, 100] width 97 height 22
click at [639, 101] on link "My Account" at bounding box center [622, 100] width 97 height 22
click at [627, 155] on link "Direct Debit" at bounding box center [626, 147] width 97 height 23
click at [640, 150] on link "Direct Debit" at bounding box center [626, 147] width 97 height 23
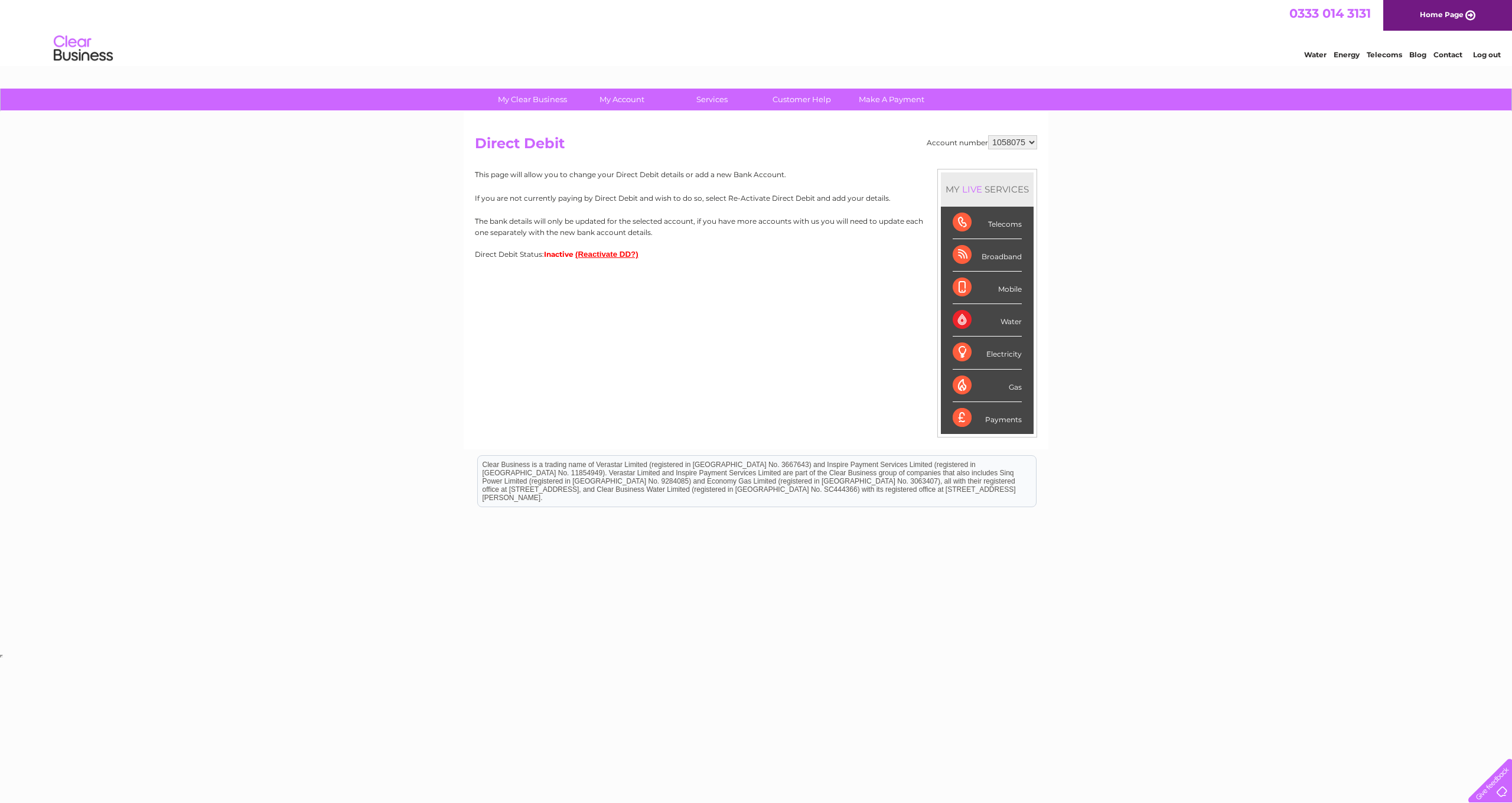
click at [613, 255] on button "(Reactivate DD?)" at bounding box center [607, 254] width 63 height 9
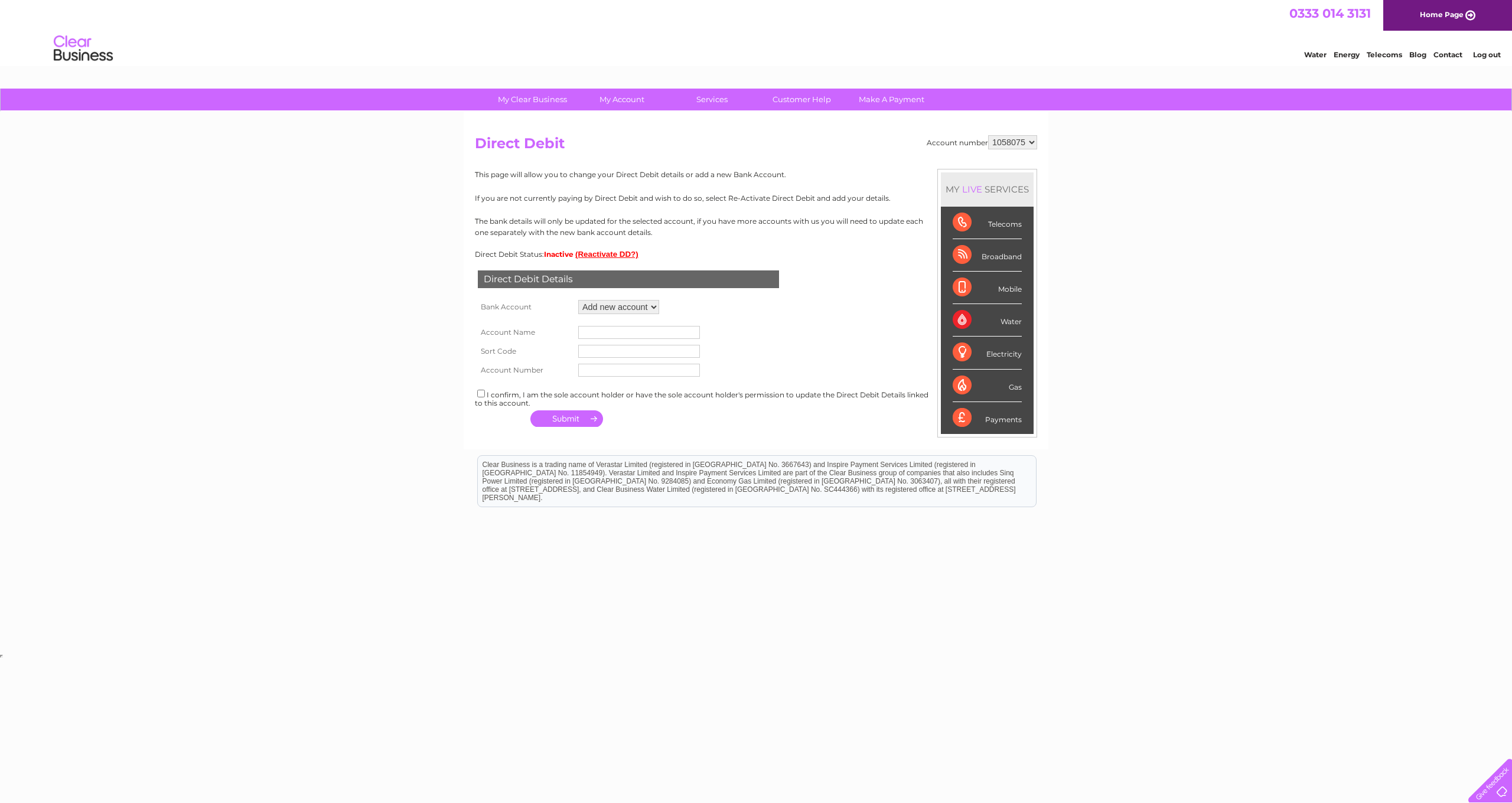
select select "1463363"
click at [497, 380] on div "I confirm, I am the sole account holder or have the sole account holder's permi…" at bounding box center [756, 386] width 562 height 19
click at [482, 379] on input "checkbox" at bounding box center [481, 382] width 7 height 7
checkbox input "true"
click at [546, 399] on button "button" at bounding box center [566, 407] width 72 height 17
